Goal: Task Accomplishment & Management: Use online tool/utility

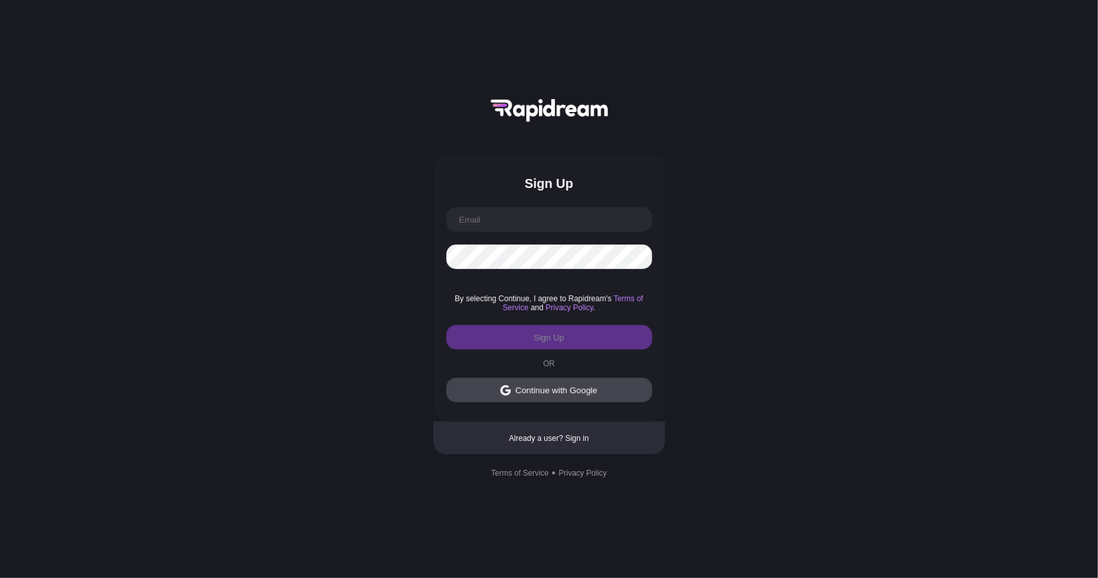
click at [538, 394] on div "Continue with Google" at bounding box center [556, 390] width 82 height 10
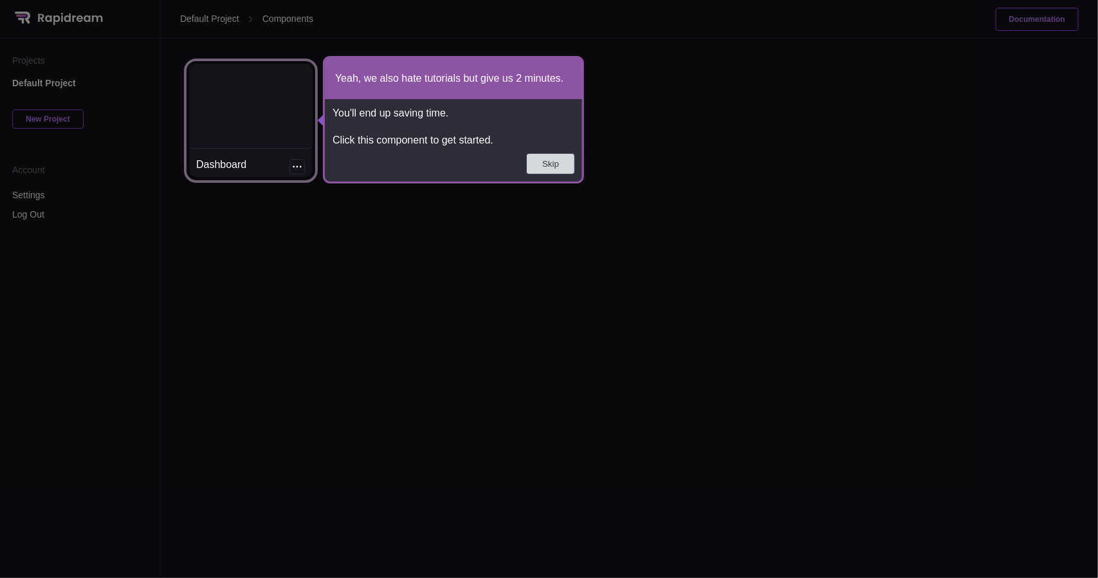
click at [550, 169] on button "Skip" at bounding box center [551, 164] width 48 height 20
click at [271, 144] on div at bounding box center [251, 106] width 122 height 84
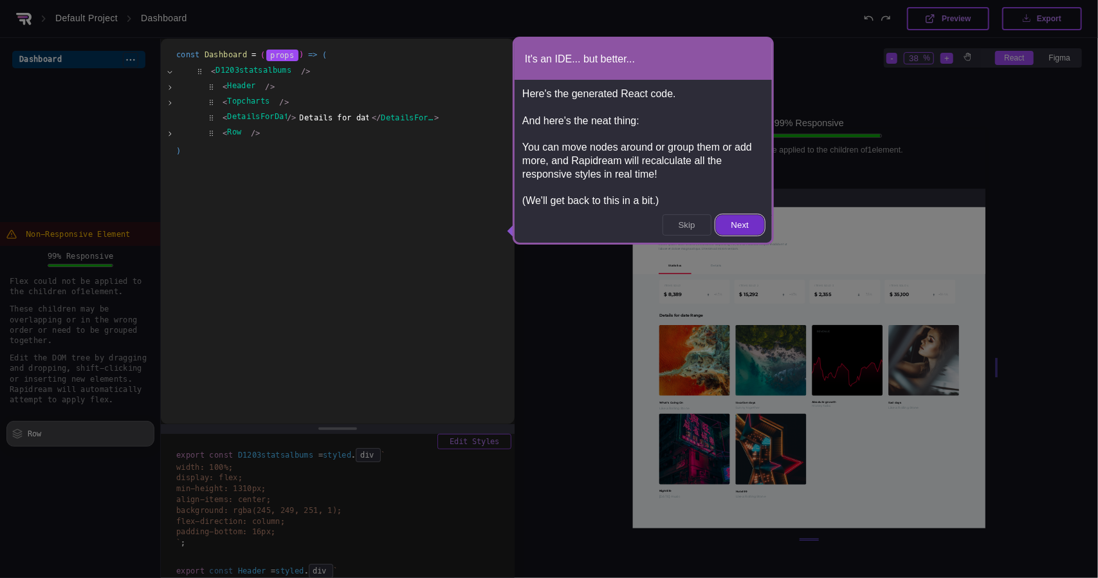
click at [737, 224] on button "Next" at bounding box center [740, 225] width 48 height 20
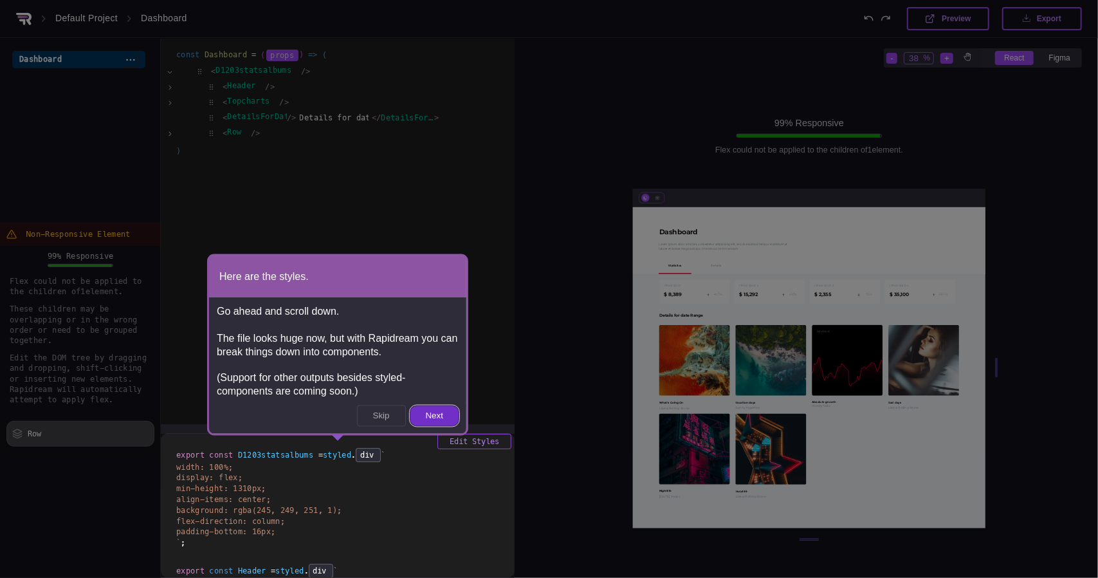
click at [440, 409] on button "Next" at bounding box center [434, 416] width 48 height 20
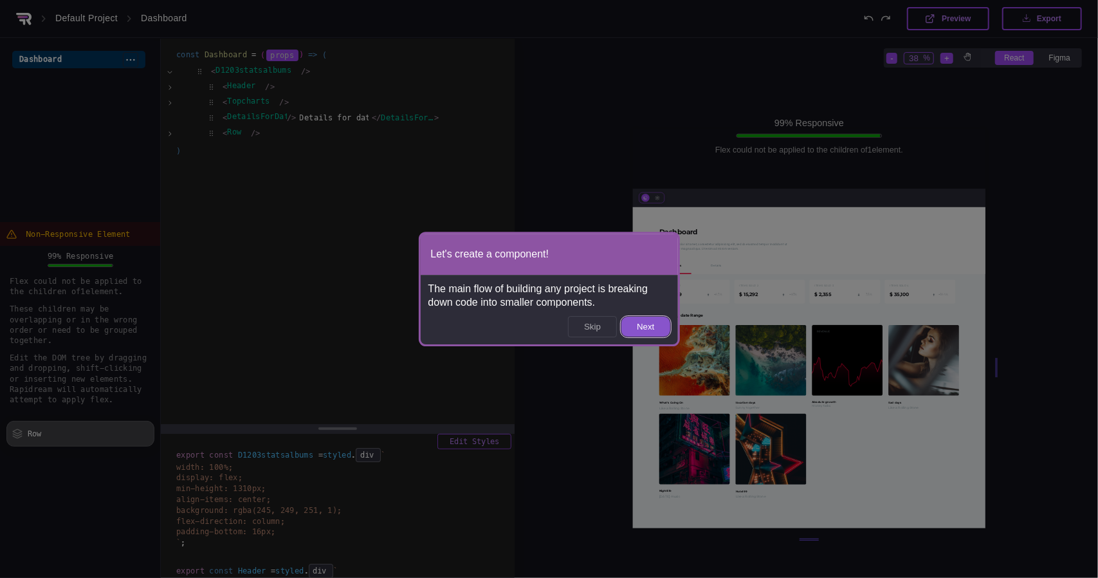
click at [659, 317] on button "Next" at bounding box center [645, 326] width 48 height 20
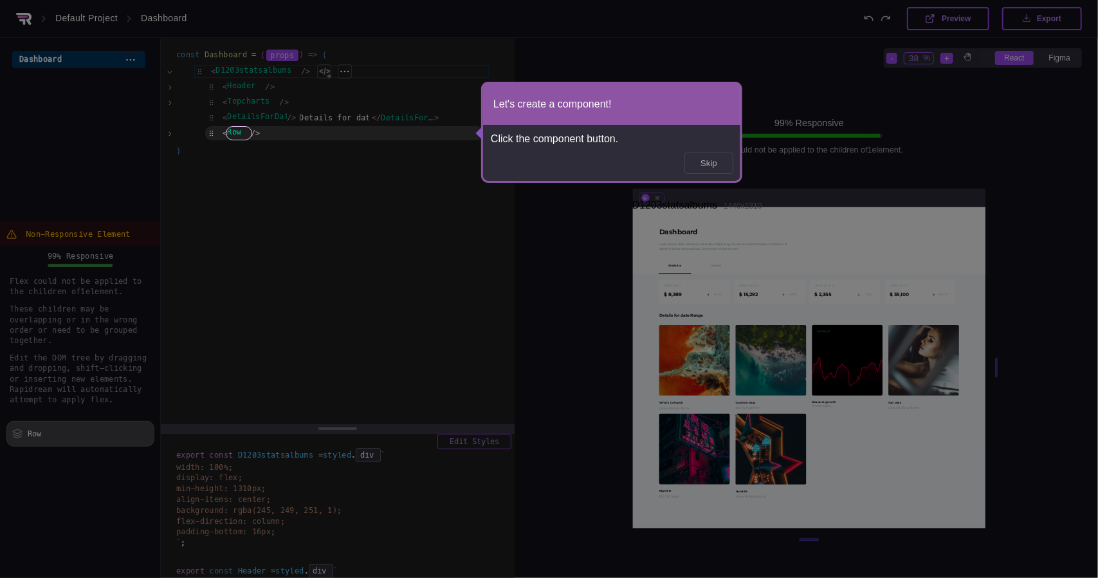
click at [727, 161] on button "Skip" at bounding box center [709, 163] width 48 height 20
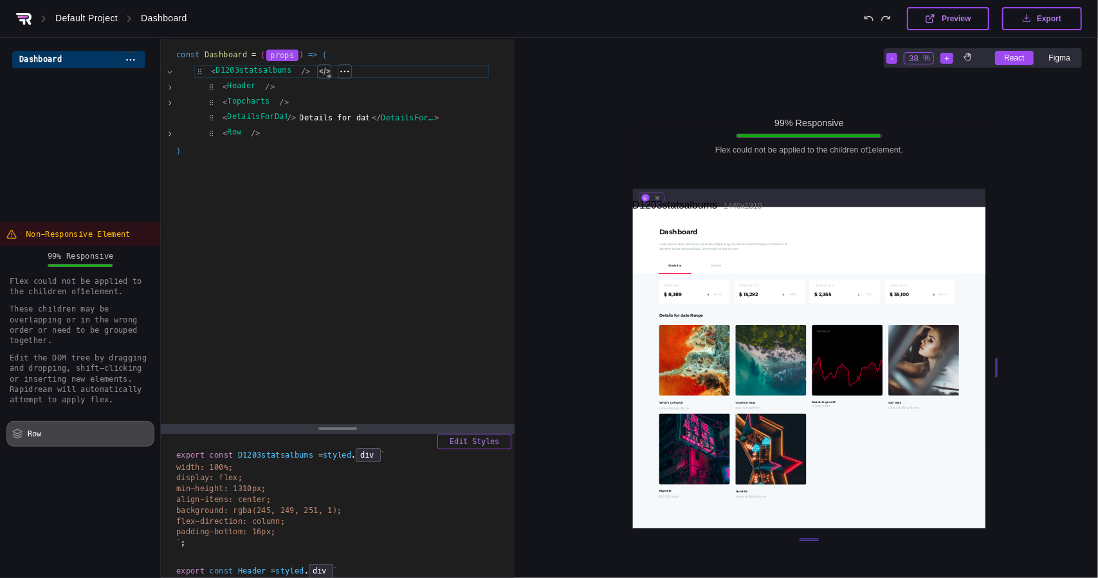
click at [682, 226] on div "D1203statsalbums 1440 x 1310" at bounding box center [809, 367] width 353 height 321
click at [679, 230] on div "D1203statsalbums 1440 x 1310" at bounding box center [809, 367] width 353 height 321
click at [690, 356] on div "D1203statsalbums 1440 x 1310" at bounding box center [809, 367] width 353 height 321
drag, startPoint x: 695, startPoint y: 365, endPoint x: 636, endPoint y: 252, distance: 127.7
click at [636, 252] on div "D1203statsalbums 1440 x 1310" at bounding box center [809, 367] width 353 height 321
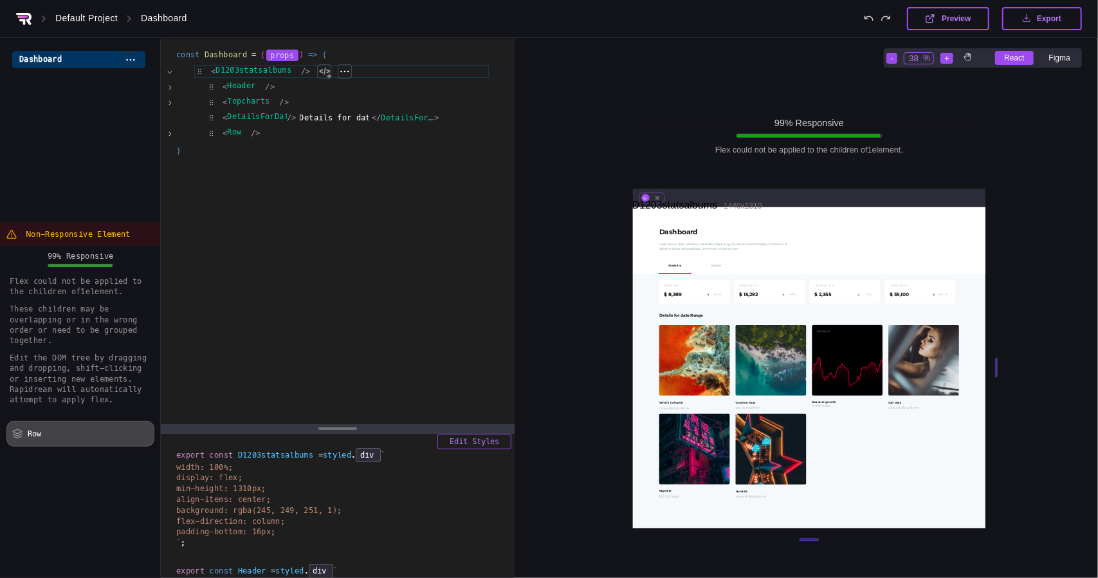
drag, startPoint x: 655, startPoint y: 179, endPoint x: 683, endPoint y: 298, distance: 122.3
click at [681, 296] on div "99 % Responsive Flex could not be applied to the children of 1 element . D1203s…" at bounding box center [809, 289] width 353 height 321
